Goal: Task Accomplishment & Management: Use online tool/utility

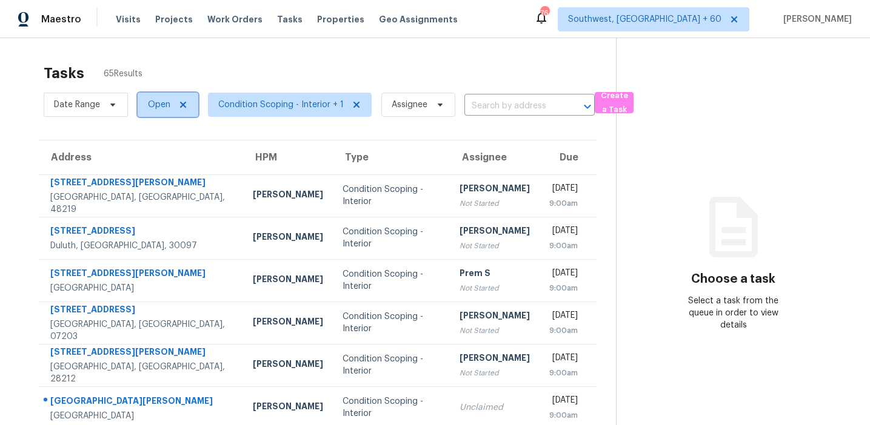
click at [151, 98] on span "Open" at bounding box center [168, 105] width 61 height 24
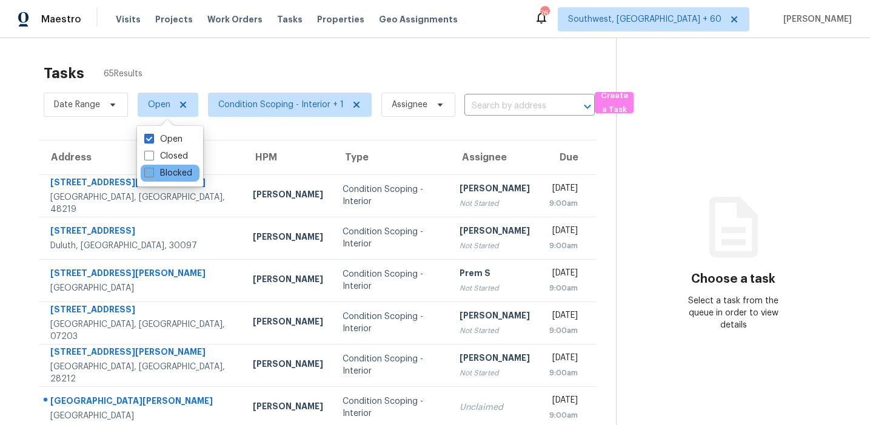
click at [168, 174] on label "Blocked" at bounding box center [168, 173] width 48 height 12
click at [152, 174] on input "Blocked" at bounding box center [148, 171] width 8 height 8
checkbox input "true"
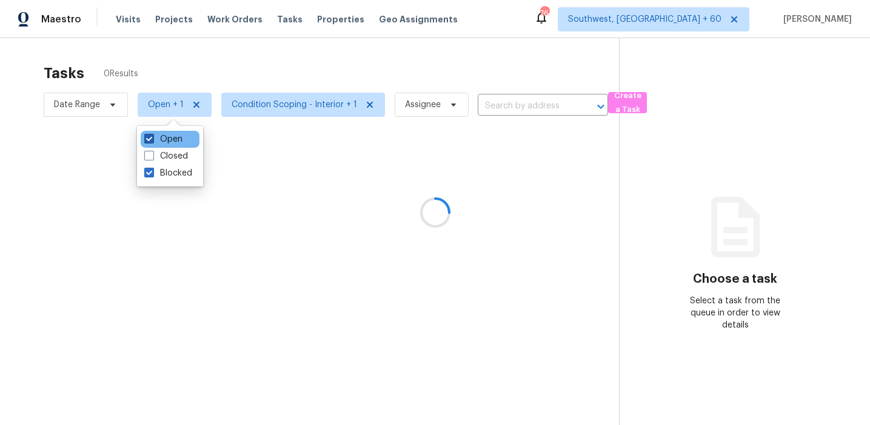
click at [169, 135] on label "Open" at bounding box center [163, 139] width 38 height 12
click at [152, 135] on input "Open" at bounding box center [148, 137] width 8 height 8
checkbox input "false"
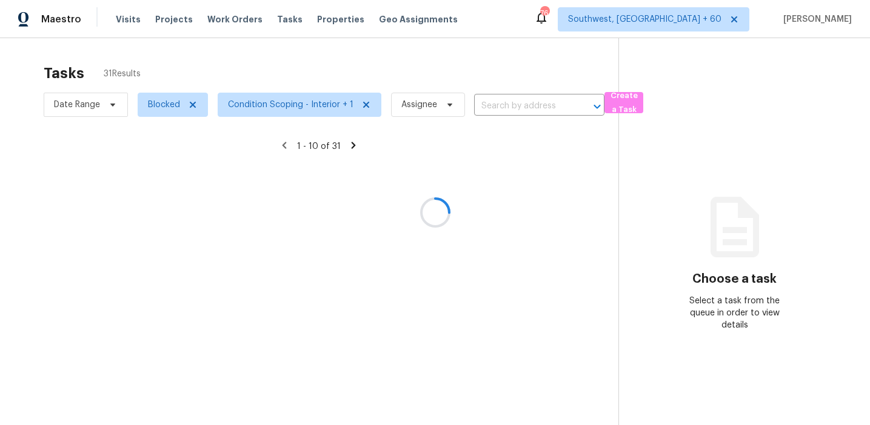
click at [240, 62] on div at bounding box center [435, 212] width 870 height 425
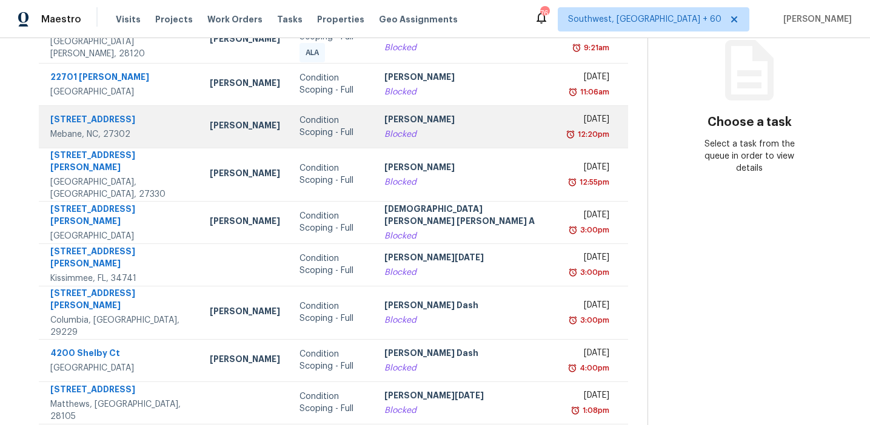
scroll to position [208, 0]
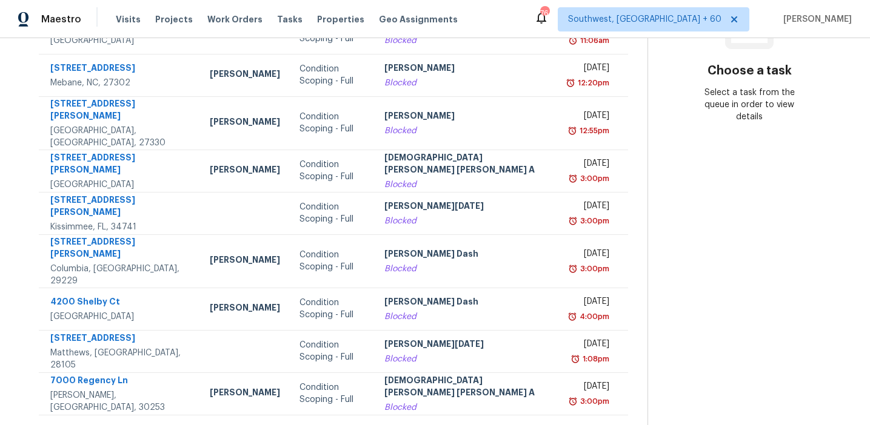
click at [362, 425] on icon at bounding box center [367, 430] width 11 height 11
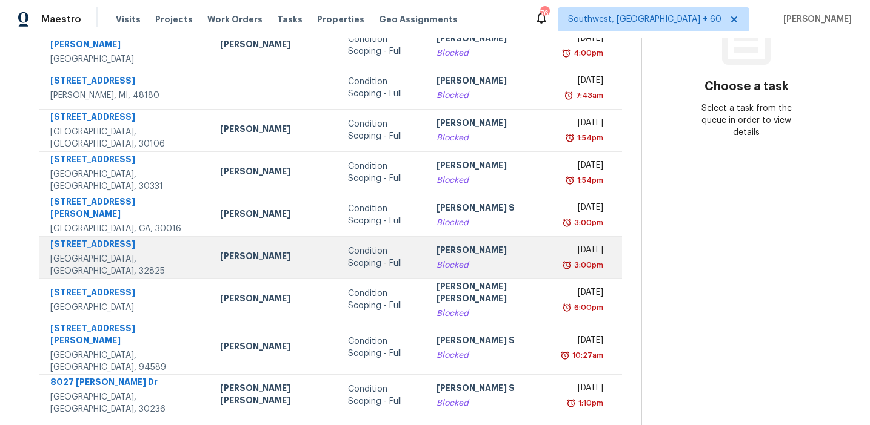
scroll to position [205, 0]
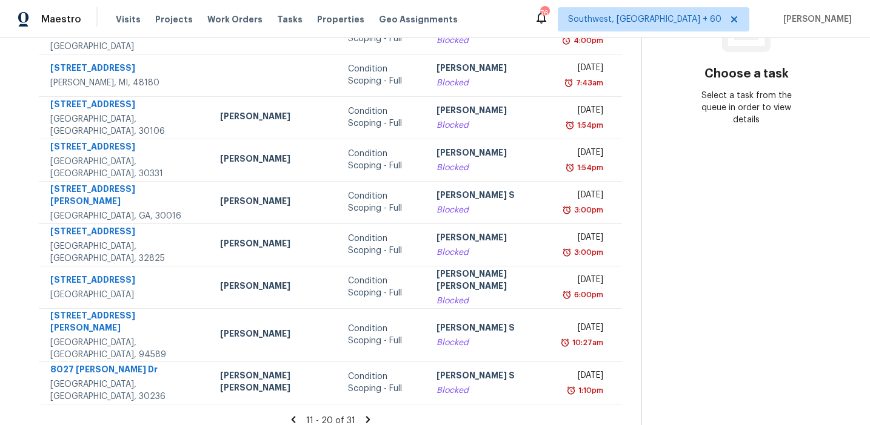
click at [362, 415] on icon at bounding box center [367, 420] width 11 height 11
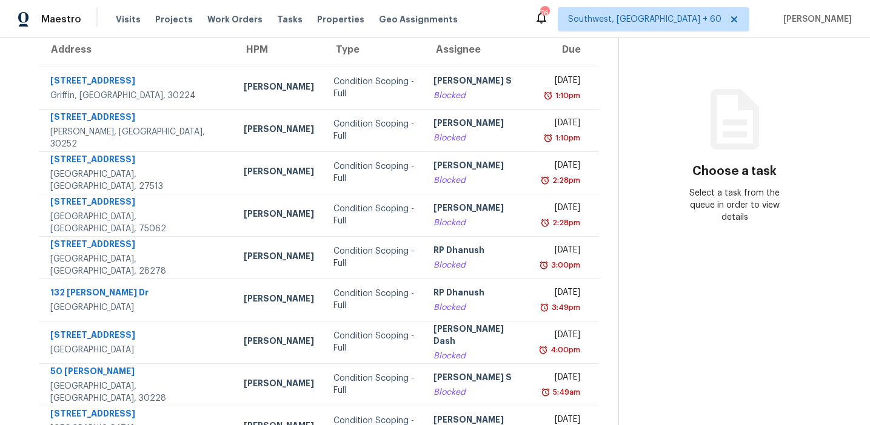
scroll to position [104, 0]
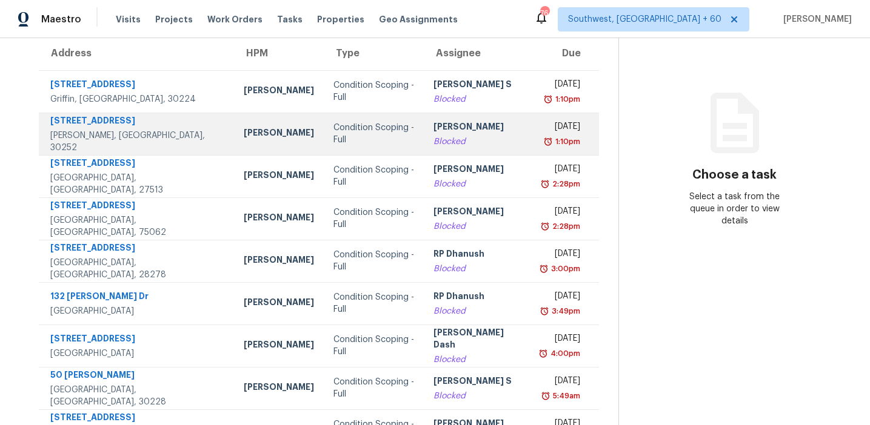
click at [366, 133] on td "Condition Scoping - Full" at bounding box center [374, 134] width 101 height 42
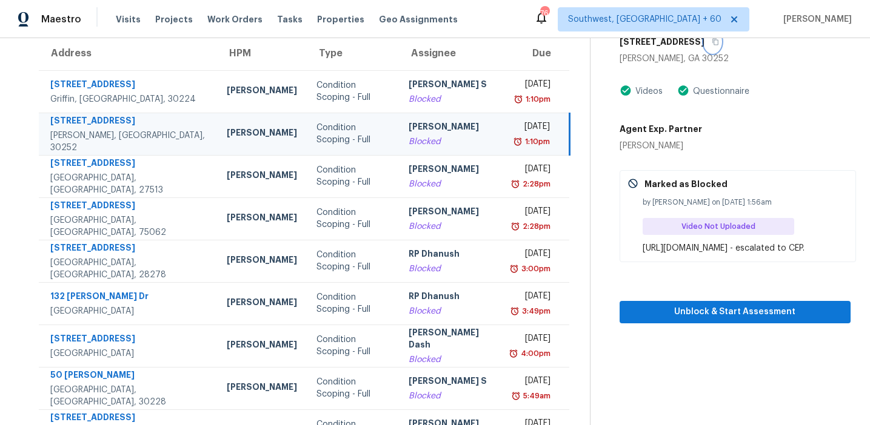
click at [712, 44] on icon "button" at bounding box center [715, 42] width 6 height 7
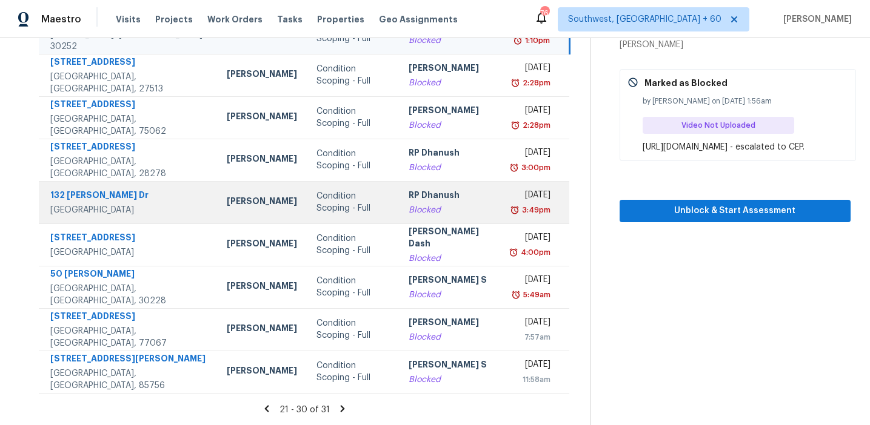
scroll to position [0, 0]
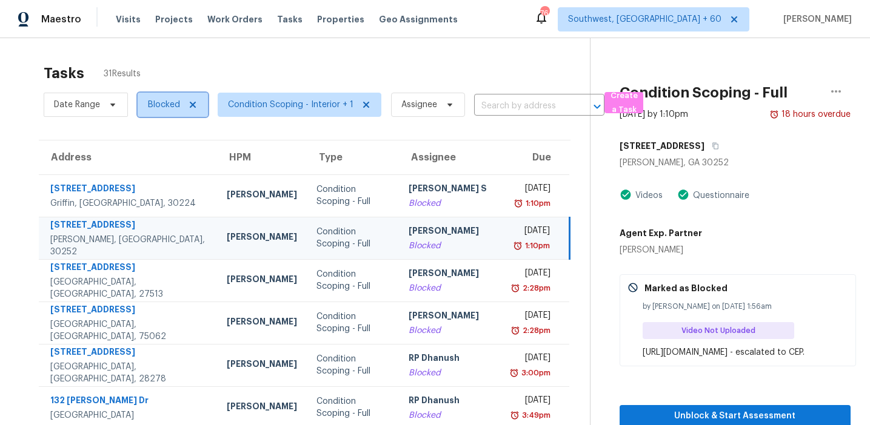
click at [146, 107] on span "Blocked" at bounding box center [173, 105] width 70 height 24
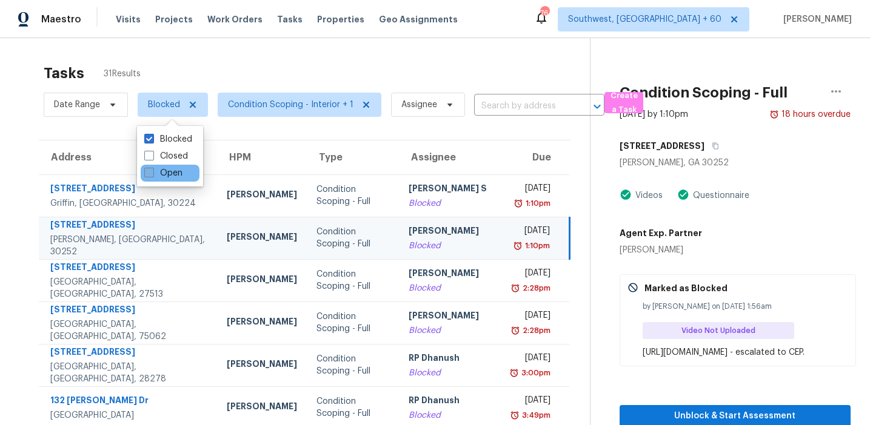
click at [170, 175] on label "Open" at bounding box center [163, 173] width 38 height 12
click at [152, 175] on input "Open" at bounding box center [148, 171] width 8 height 8
checkbox input "true"
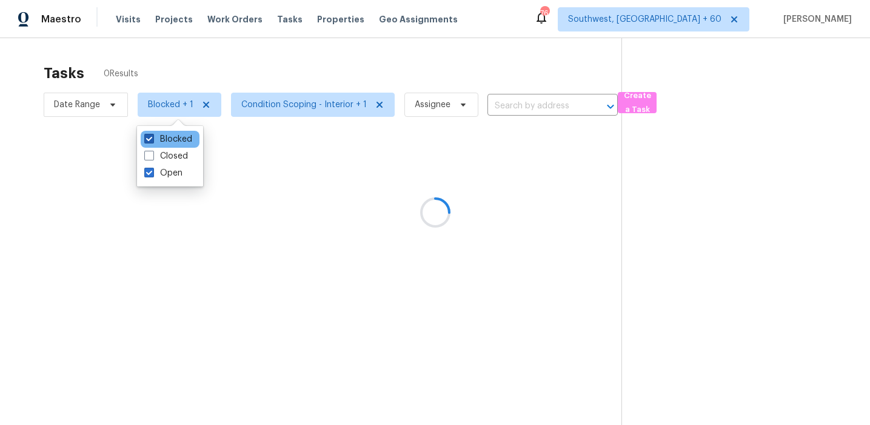
click at [171, 137] on label "Blocked" at bounding box center [168, 139] width 48 height 12
click at [152, 137] on input "Blocked" at bounding box center [148, 137] width 8 height 8
checkbox input "false"
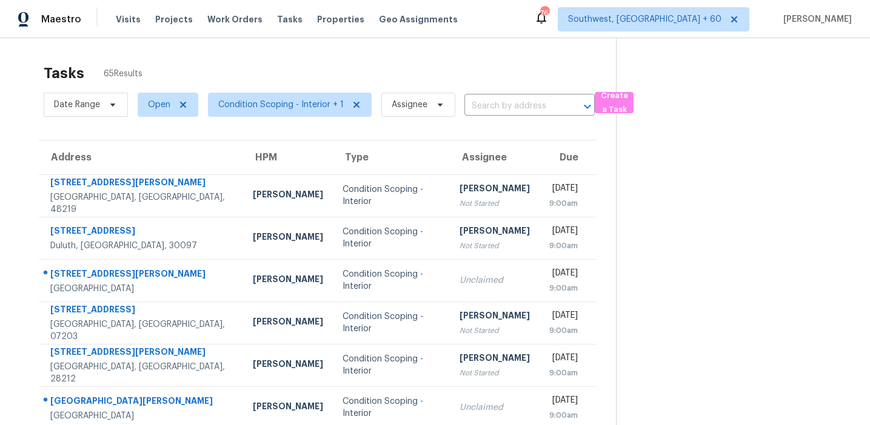
click at [233, 56] on div "Tasks 65 Results Date Range Open Condition Scoping - Interior + 1 Assignee ​ Cr…" at bounding box center [435, 334] width 870 height 593
